Goal: Check status

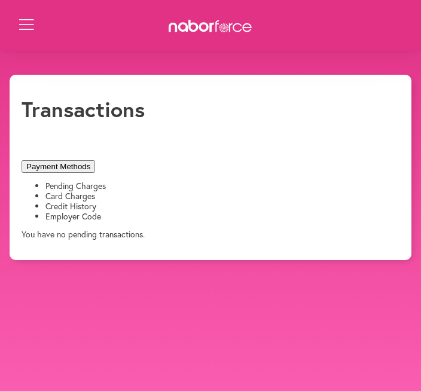
click at [270, 201] on li "Card Charges" at bounding box center [222, 196] width 354 height 10
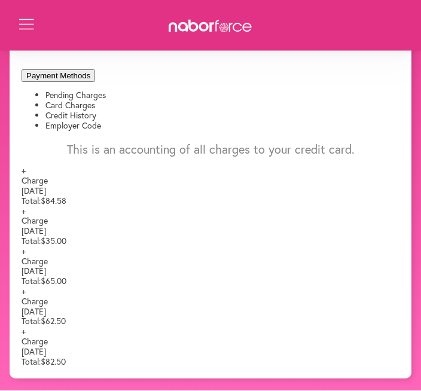
scroll to position [361, 0]
click at [362, 351] on div "+ payments-outline-icon-pink Created with Sketch. Charge [DATE] Total: $82.50" at bounding box center [211, 347] width 378 height 40
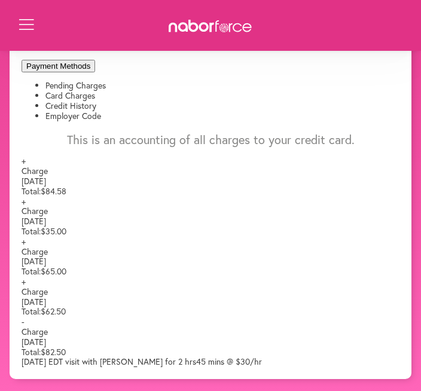
scroll to position [393, 0]
click at [416, 274] on div "close Book a Visit My Profile Visits Billing Logout Close Menu Open Menu Transa…" at bounding box center [210, 176] width 421 height 405
click at [392, 277] on div "+ payments-outline-icon-pink Created with Sketch. Charge [DATE] Total: $62.50" at bounding box center [211, 297] width 378 height 40
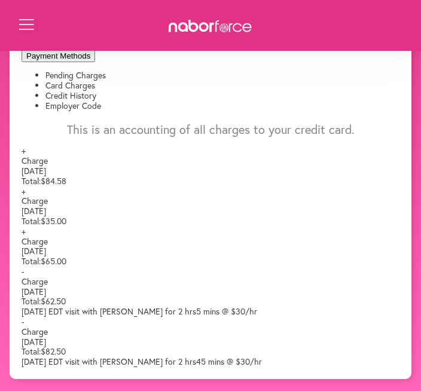
click at [414, 362] on div "close Book a Visit My Profile Visits Billing Logout Close Menu Open Menu Transa…" at bounding box center [210, 171] width 421 height 415
click at [417, 259] on div "close Book a Visit My Profile Visits Billing Logout Close Menu Open Menu Transa…" at bounding box center [210, 171] width 421 height 415
